Goal: Task Accomplishment & Management: Manage account settings

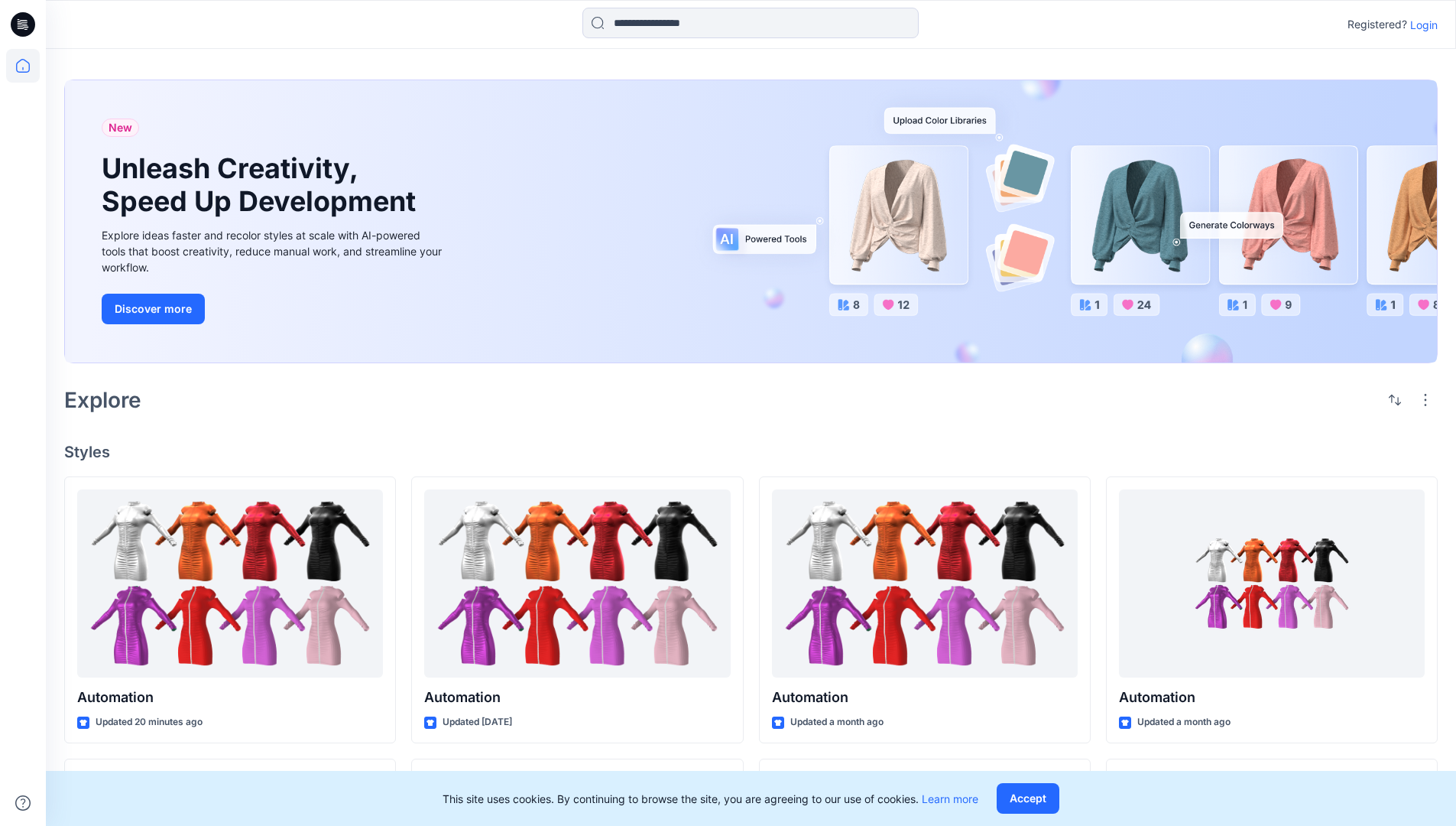
click at [1420, 25] on p "Login" at bounding box center [1424, 25] width 27 height 16
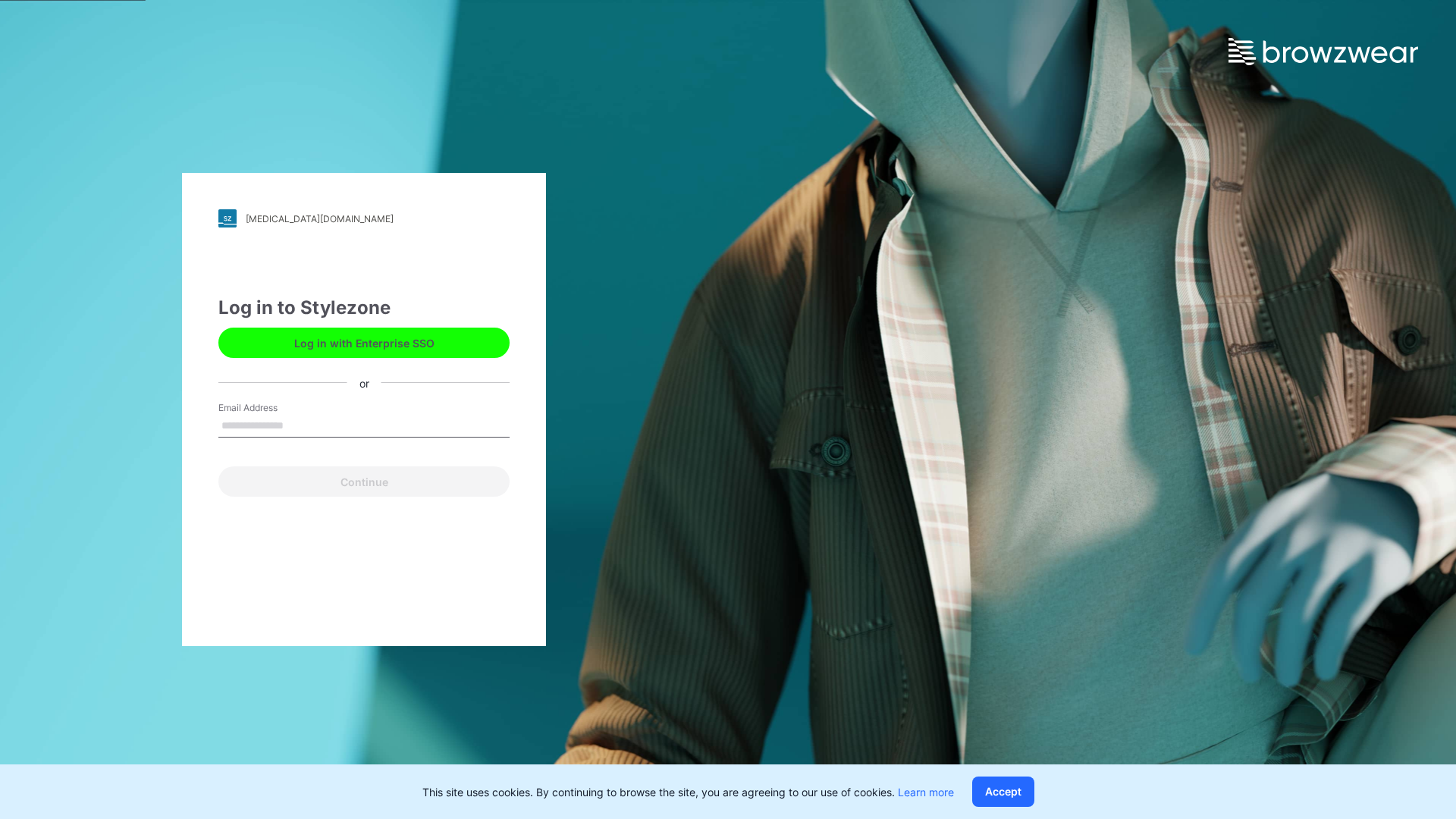
click at [300, 425] on input "Email Address" at bounding box center [363, 425] width 291 height 22
type input "**********"
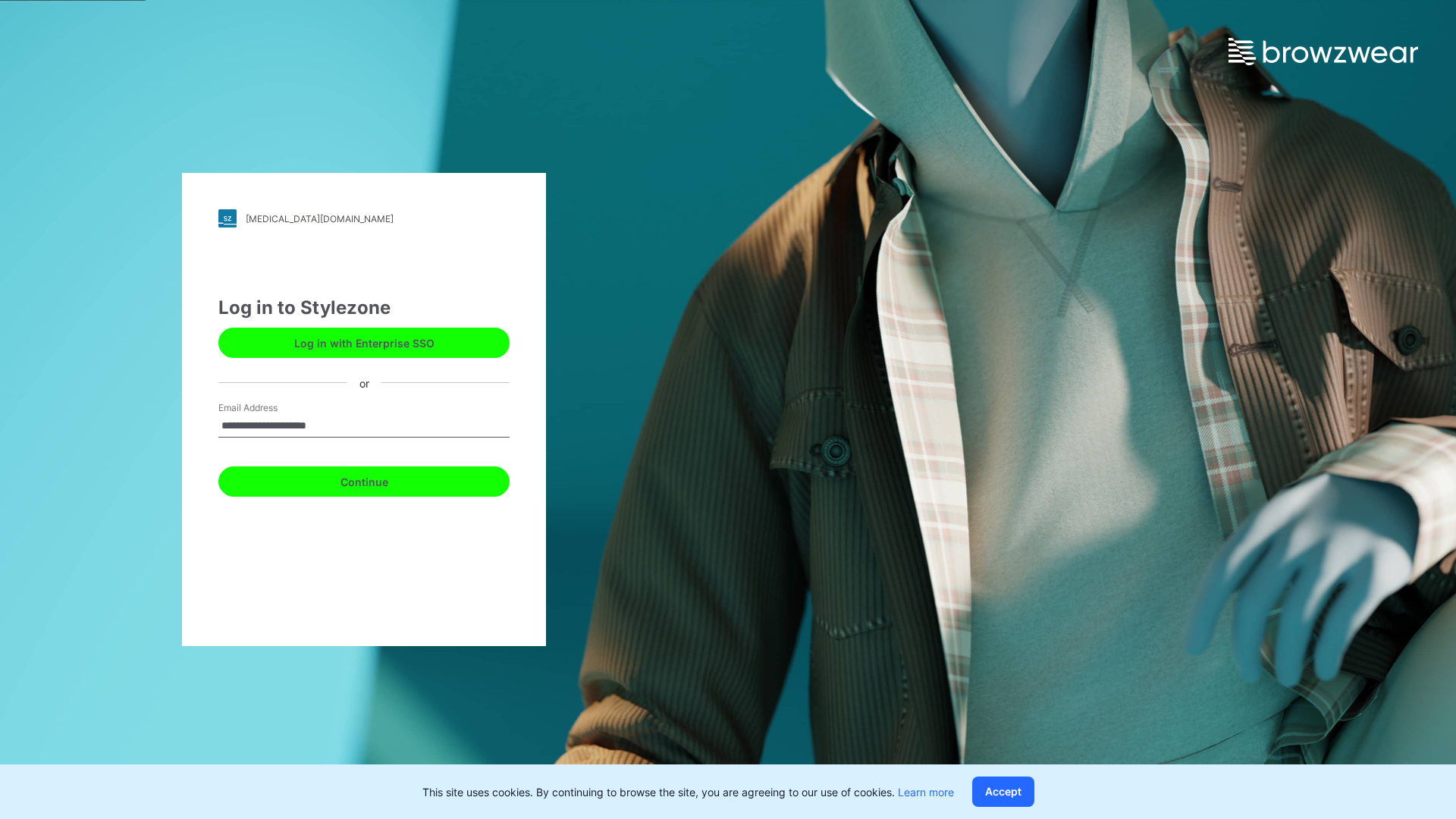
click at [380, 480] on button "Continue" at bounding box center [363, 481] width 291 height 30
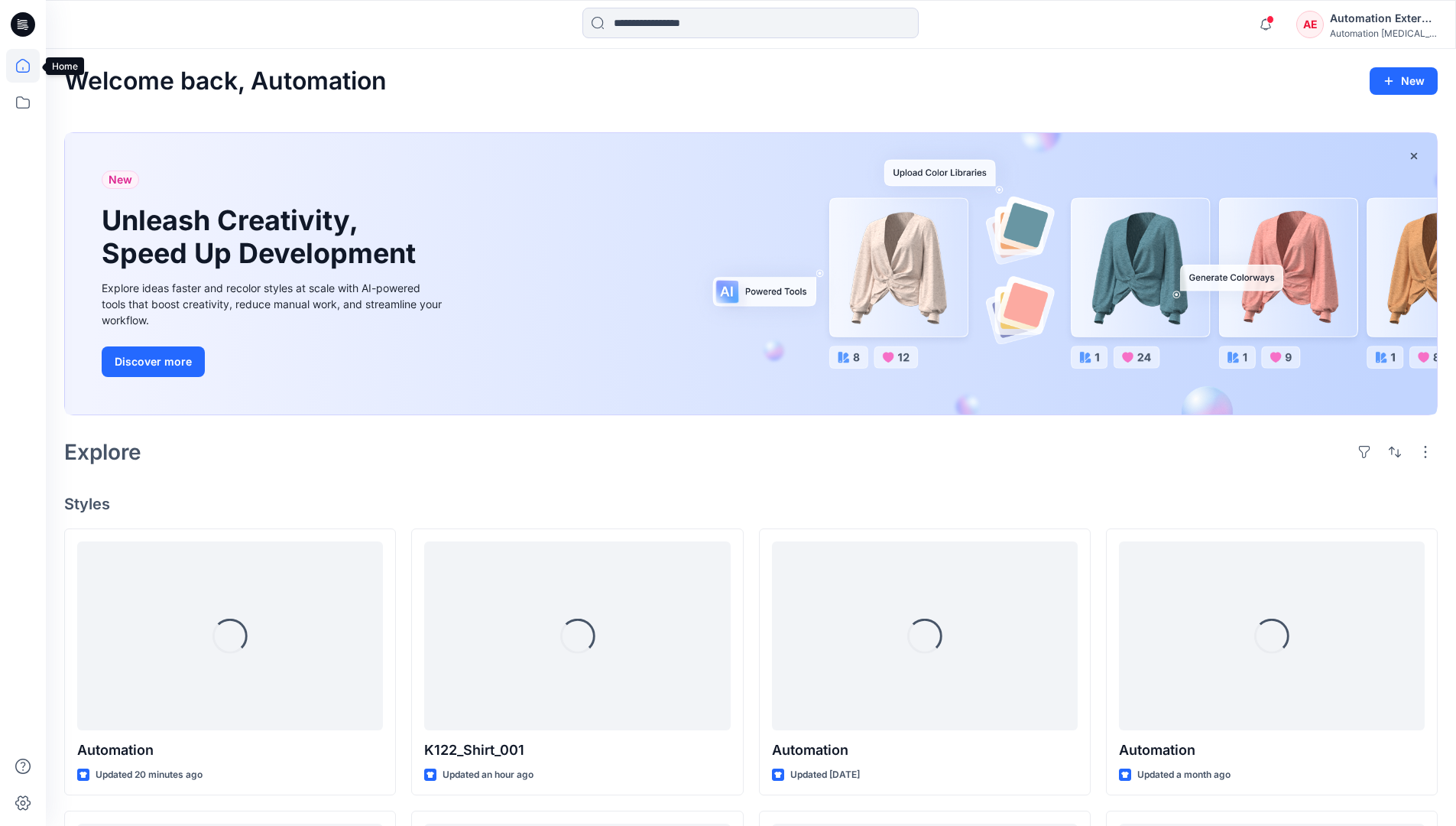
click at [29, 66] on icon at bounding box center [23, 66] width 14 height 14
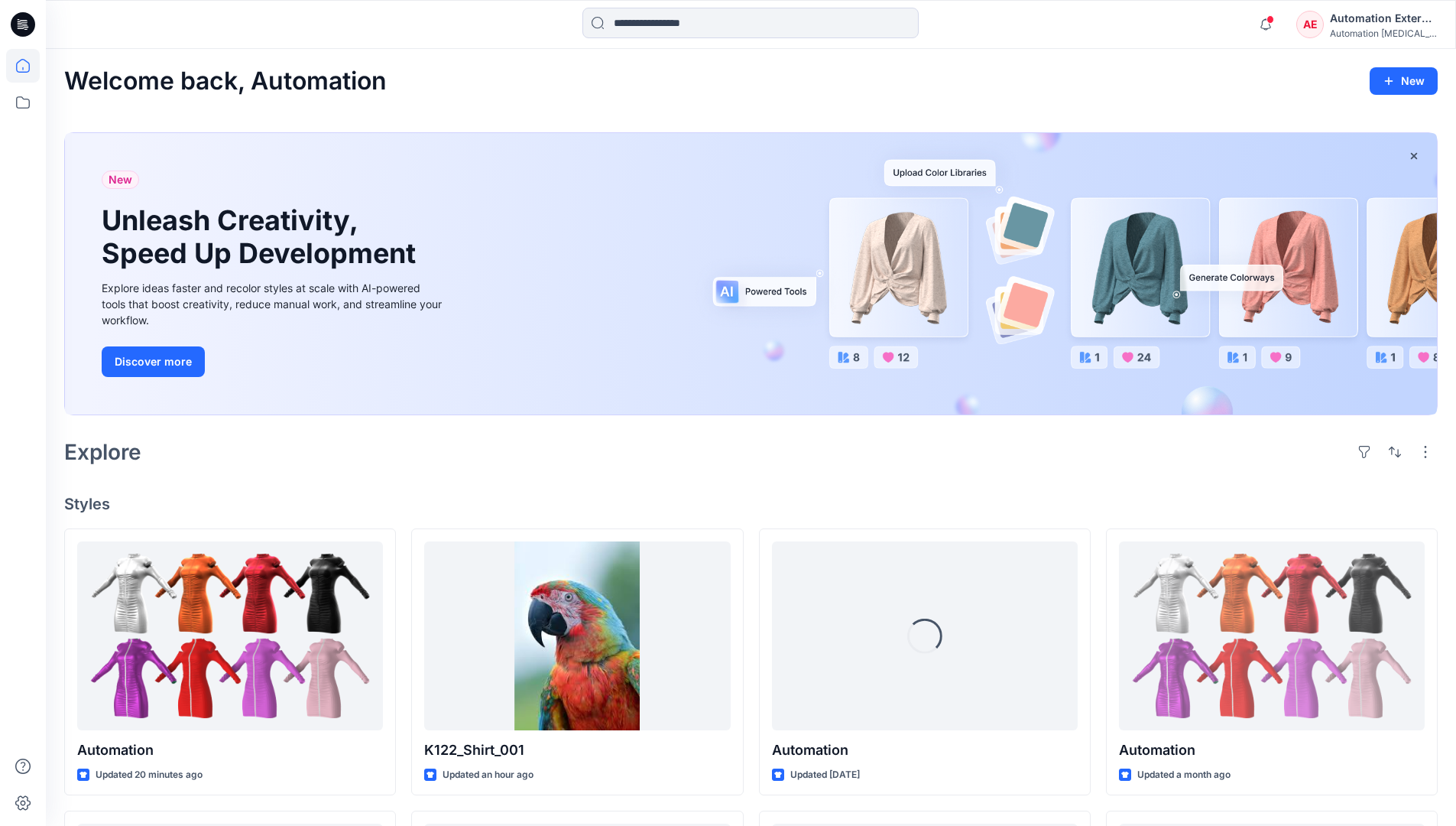
click at [1326, 29] on div "AE Automation External Automation testim..." at bounding box center [1366, 24] width 140 height 30
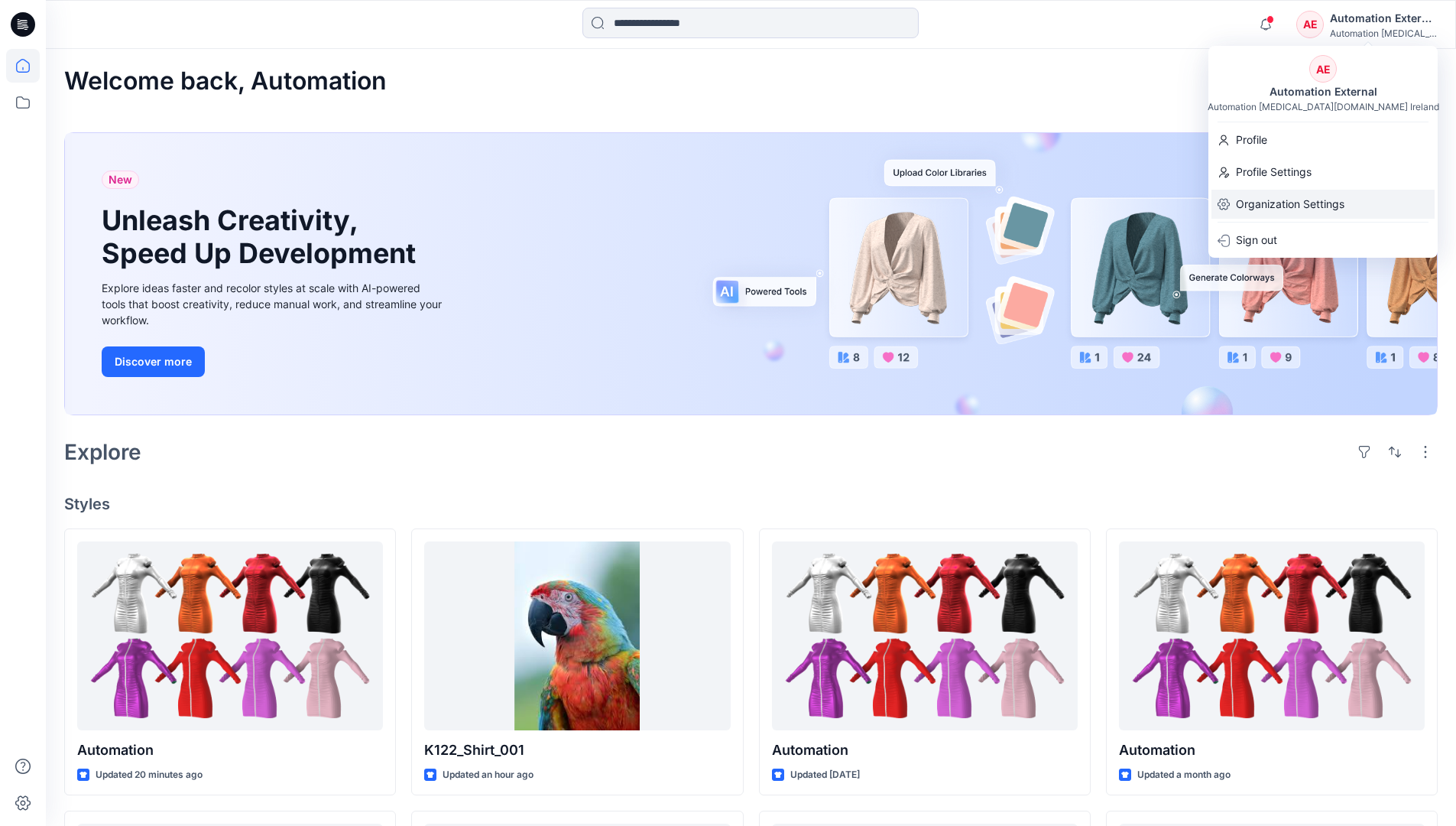
click at [1286, 201] on p "Organization Settings" at bounding box center [1289, 204] width 109 height 29
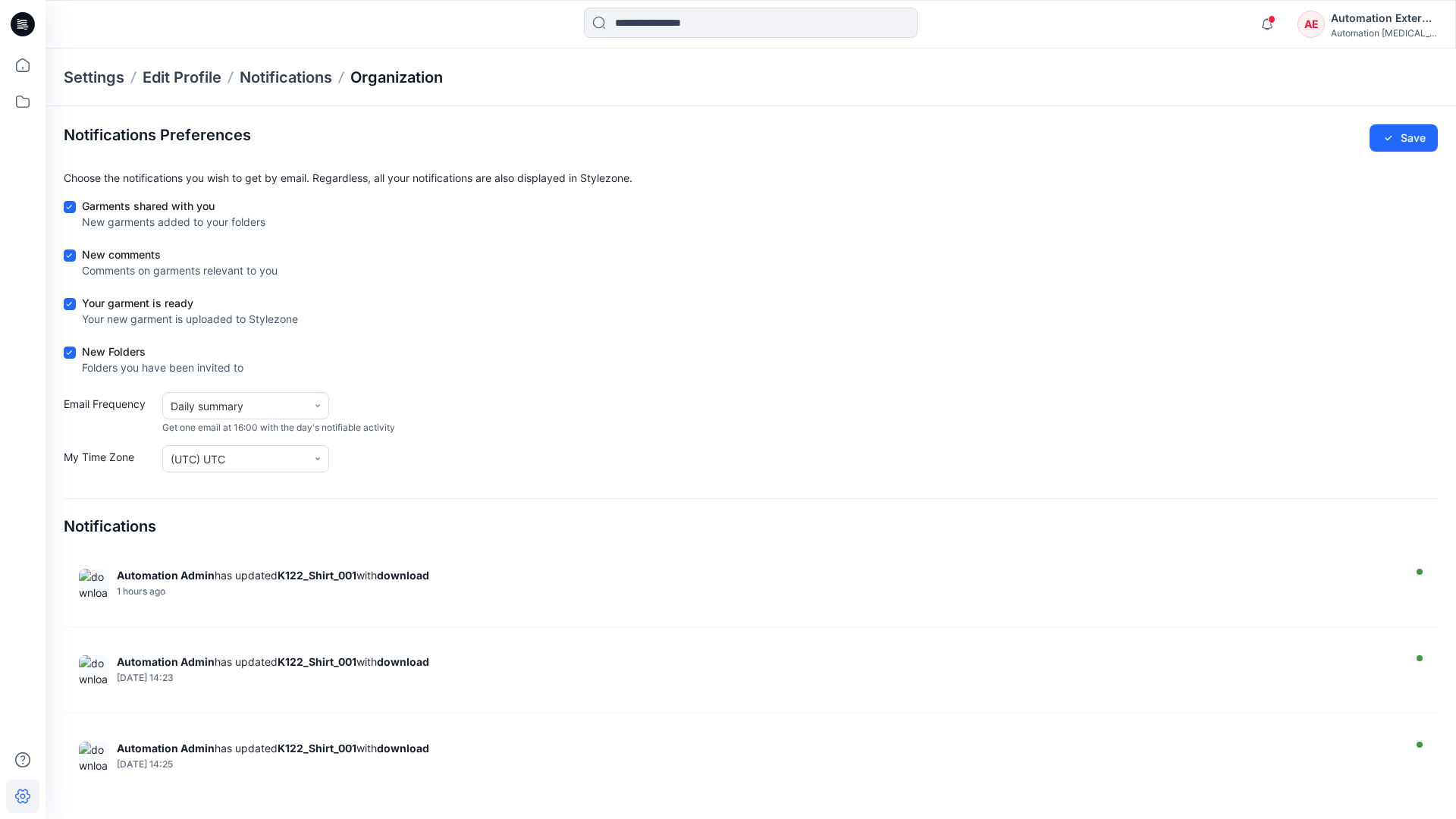
click at [398, 74] on p "Organization" at bounding box center [396, 78] width 92 height 21
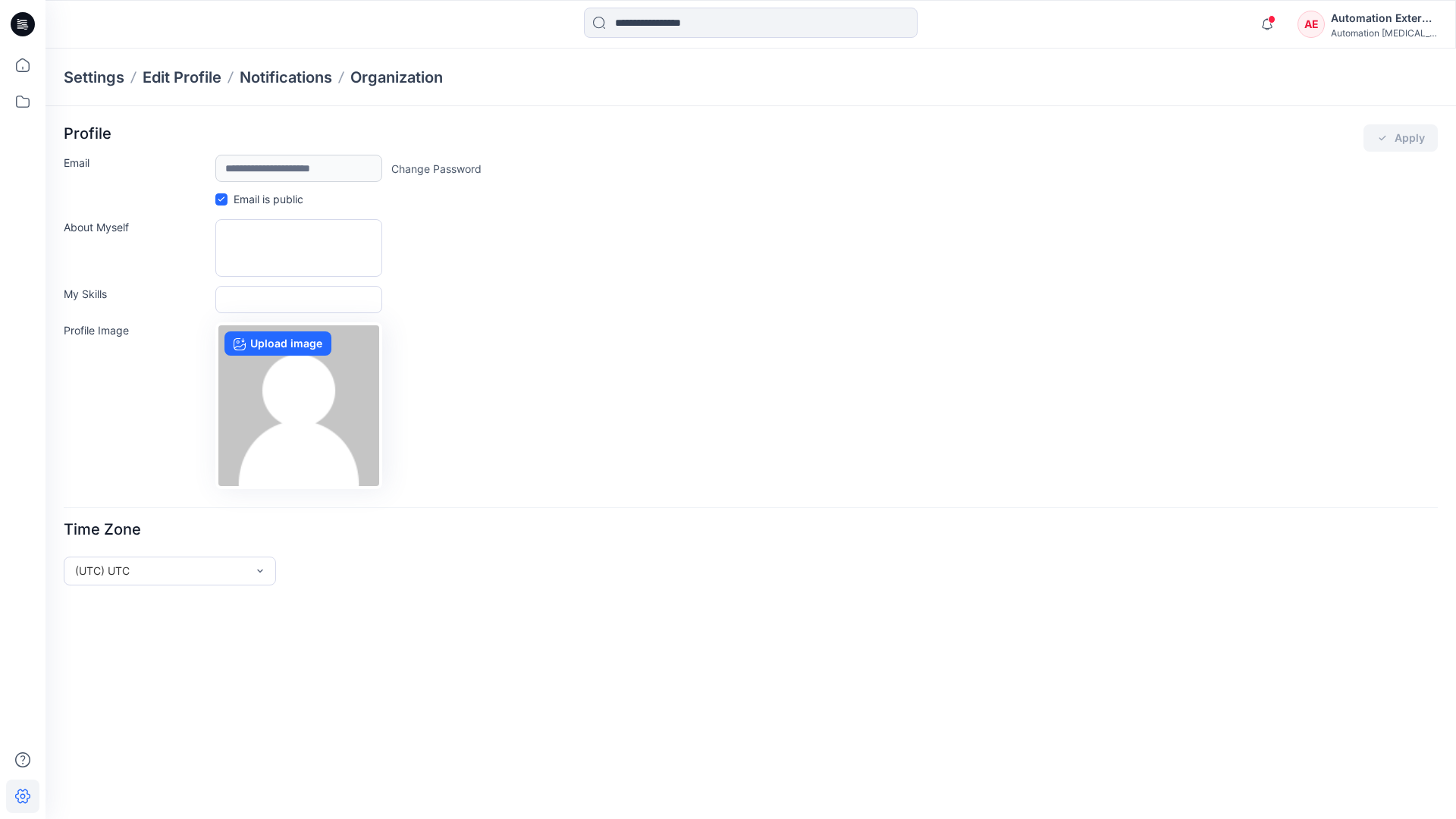
click at [1384, 23] on div "Automation External" at bounding box center [1383, 18] width 106 height 18
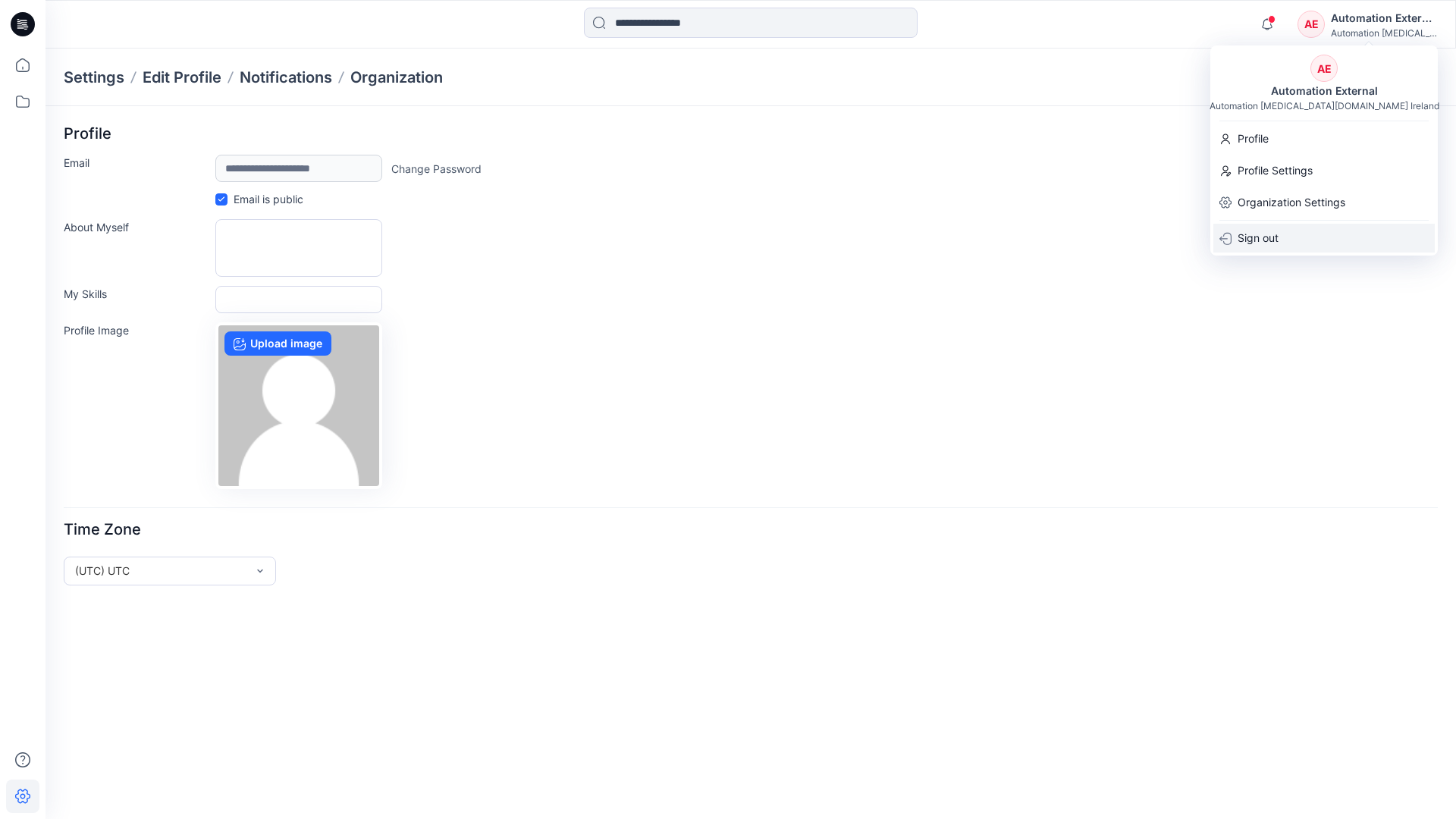
click at [1287, 235] on div "Sign out" at bounding box center [1324, 238] width 222 height 29
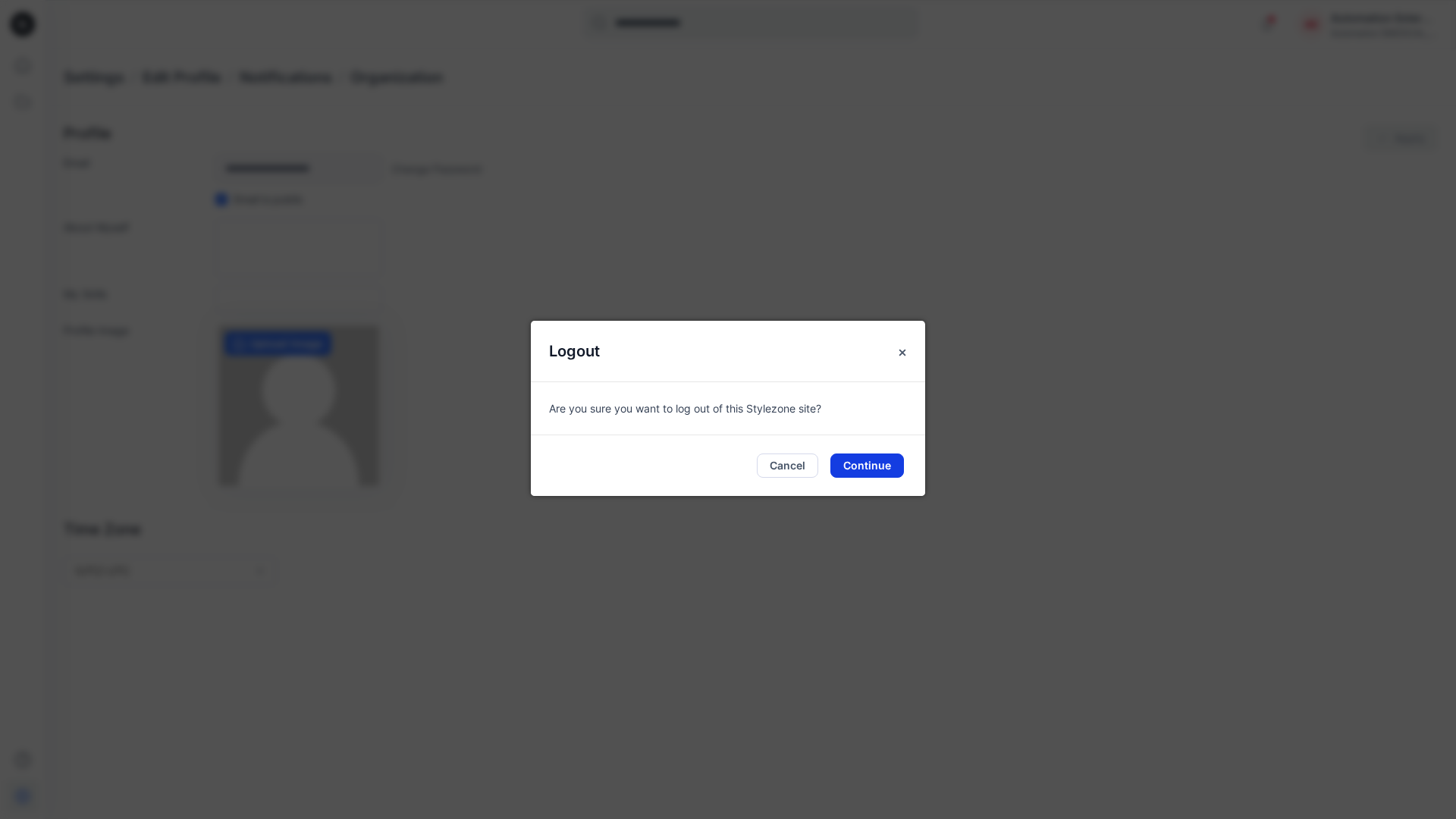
click at [876, 459] on button "Continue" at bounding box center [868, 465] width 74 height 24
